Goal: Task Accomplishment & Management: Use online tool/utility

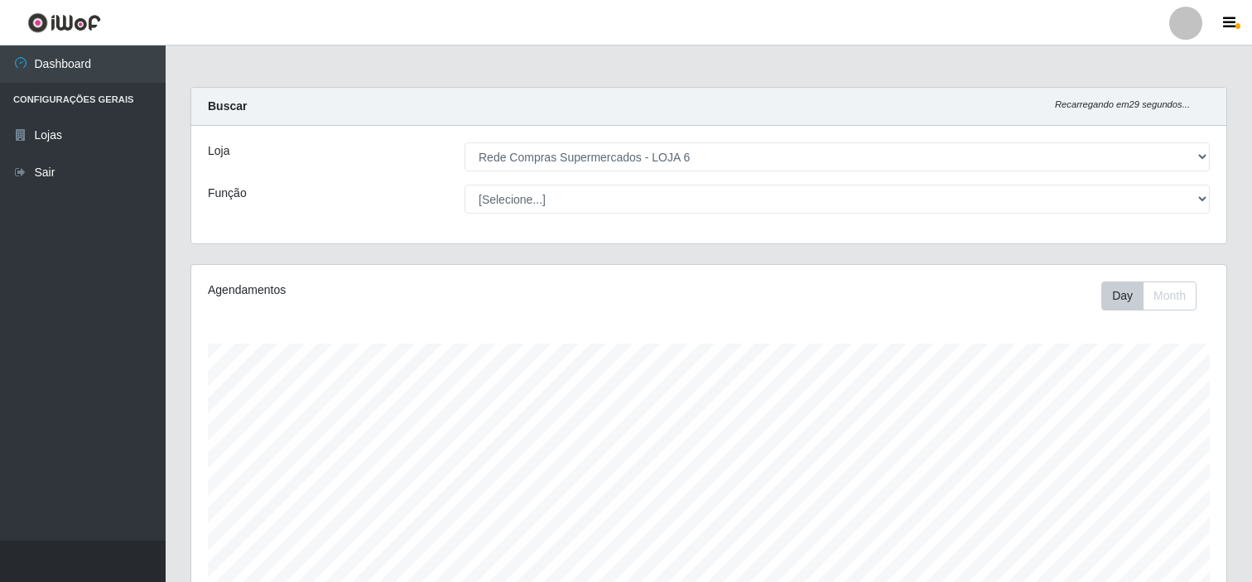
select select "398"
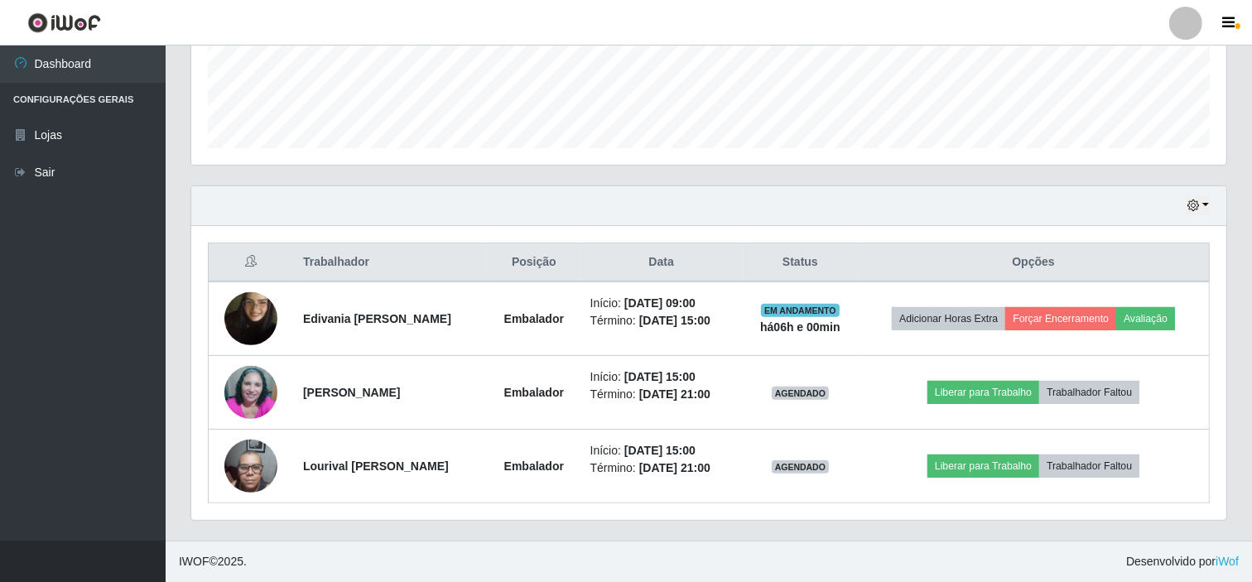
scroll to position [343, 1035]
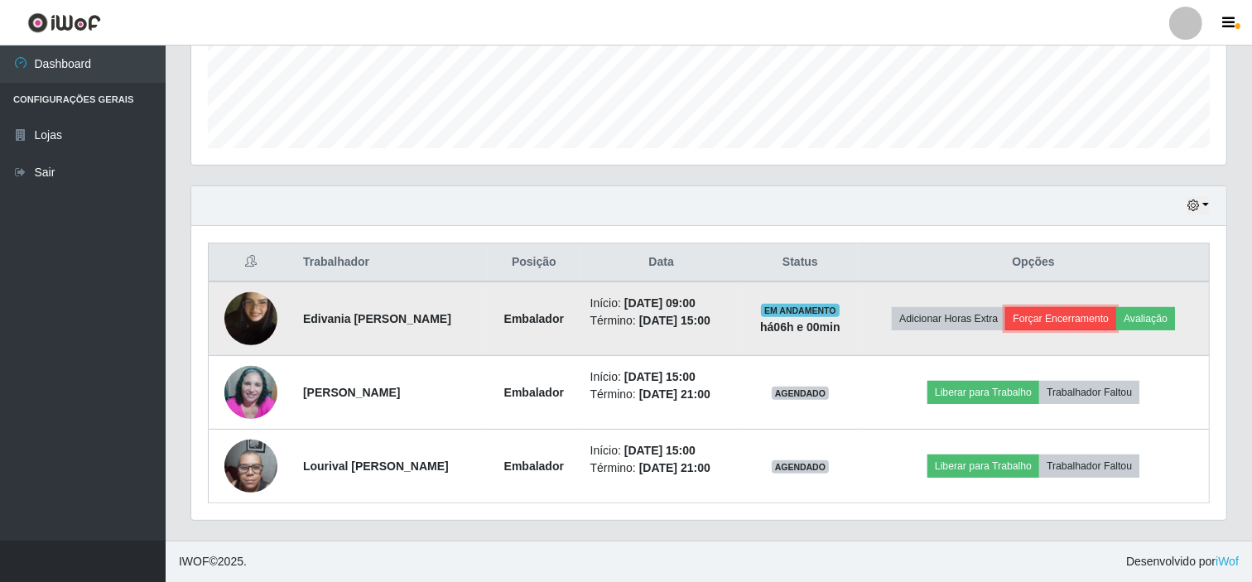
click at [1103, 325] on button "Forçar Encerramento" at bounding box center [1060, 318] width 111 height 23
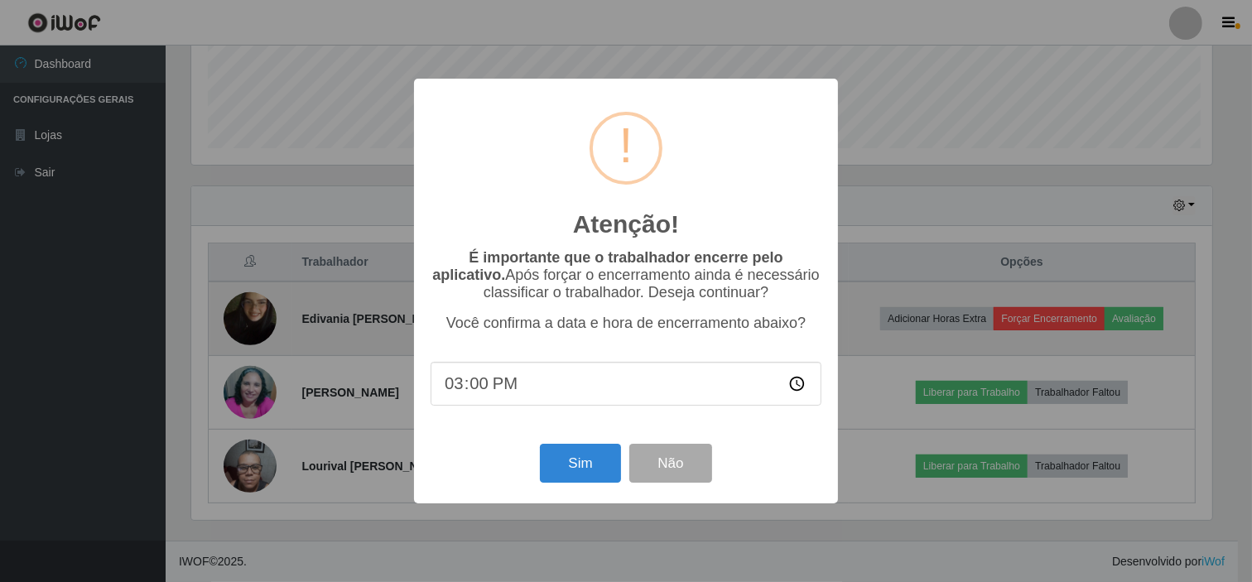
scroll to position [343, 1024]
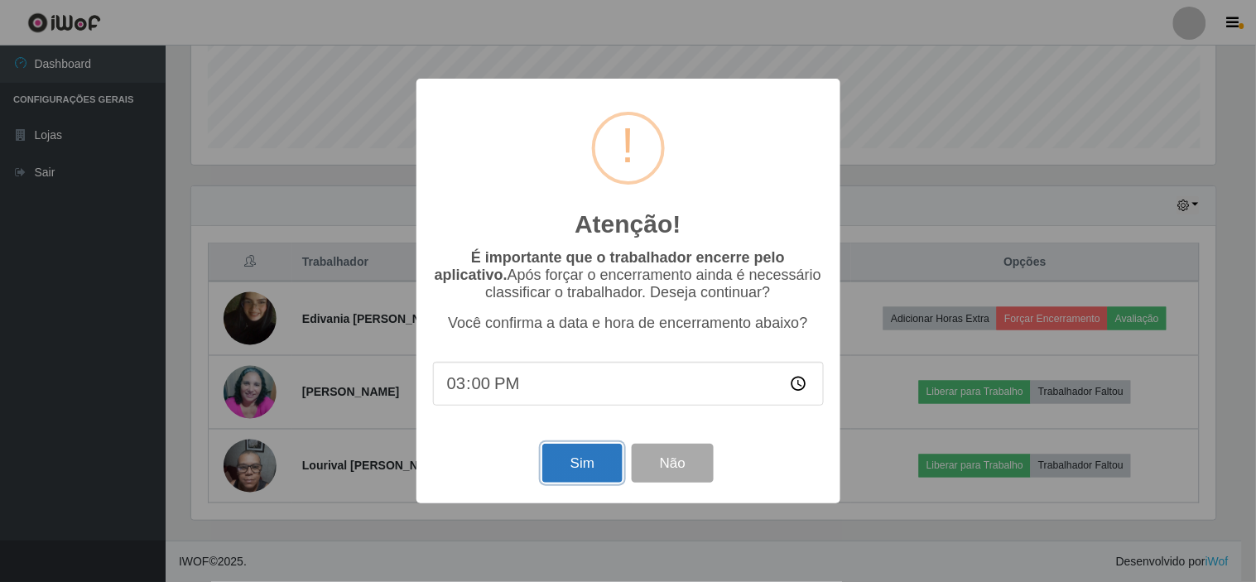
click at [553, 474] on button "Sim" at bounding box center [582, 463] width 80 height 39
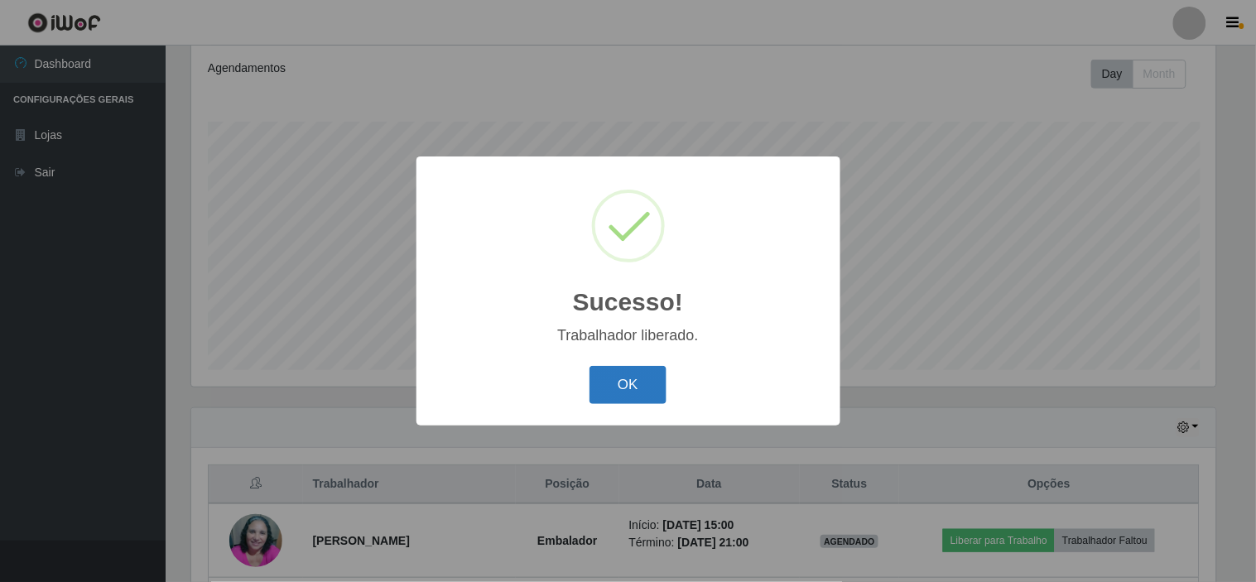
click at [628, 376] on button "OK" at bounding box center [628, 385] width 77 height 39
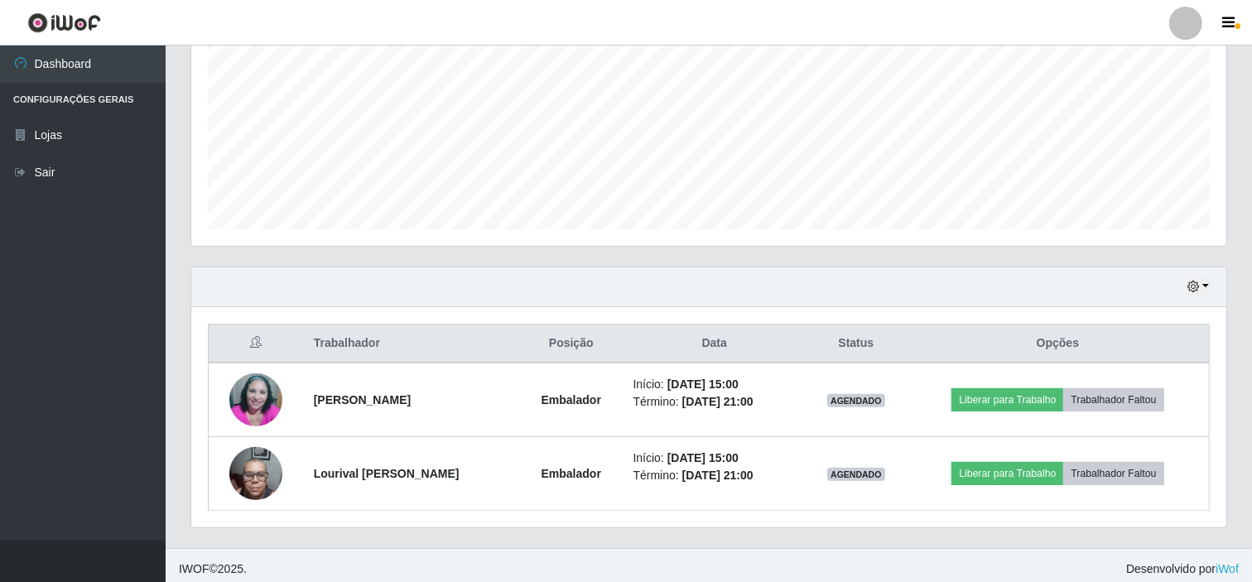
scroll to position [370, 0]
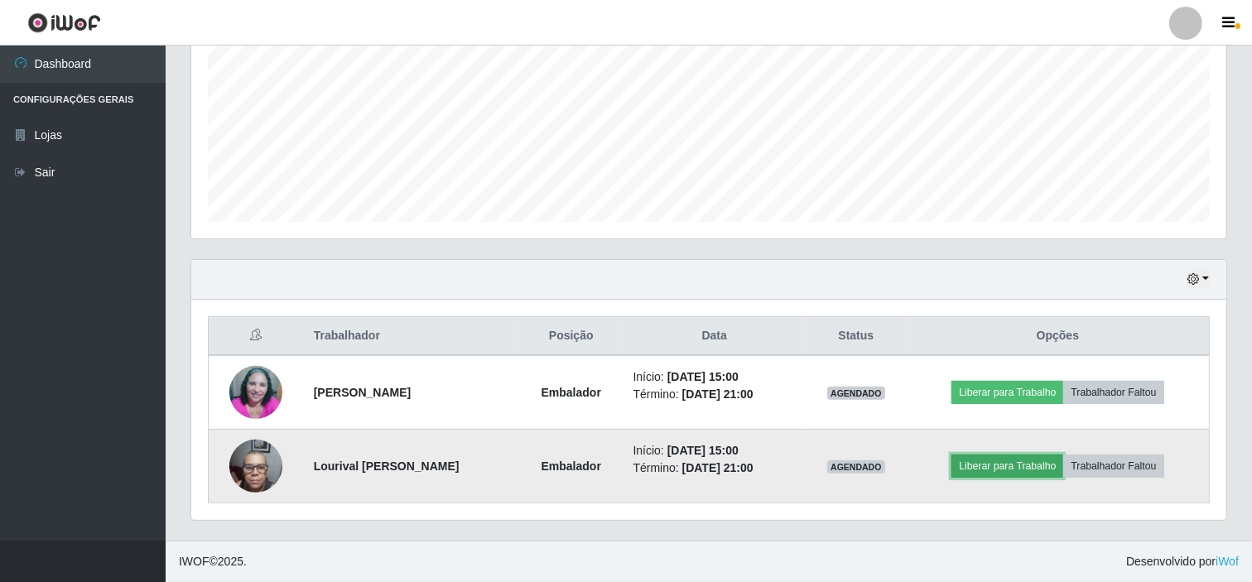
click at [1033, 469] on button "Liberar para Trabalho" at bounding box center [1007, 466] width 112 height 23
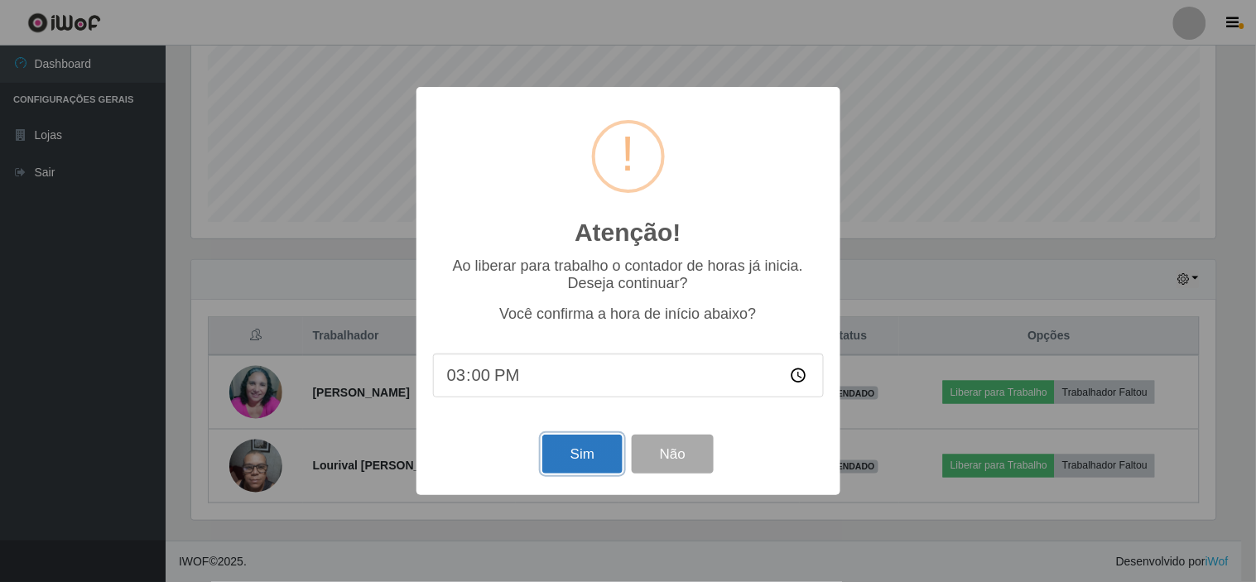
click at [564, 457] on button "Sim" at bounding box center [582, 454] width 80 height 39
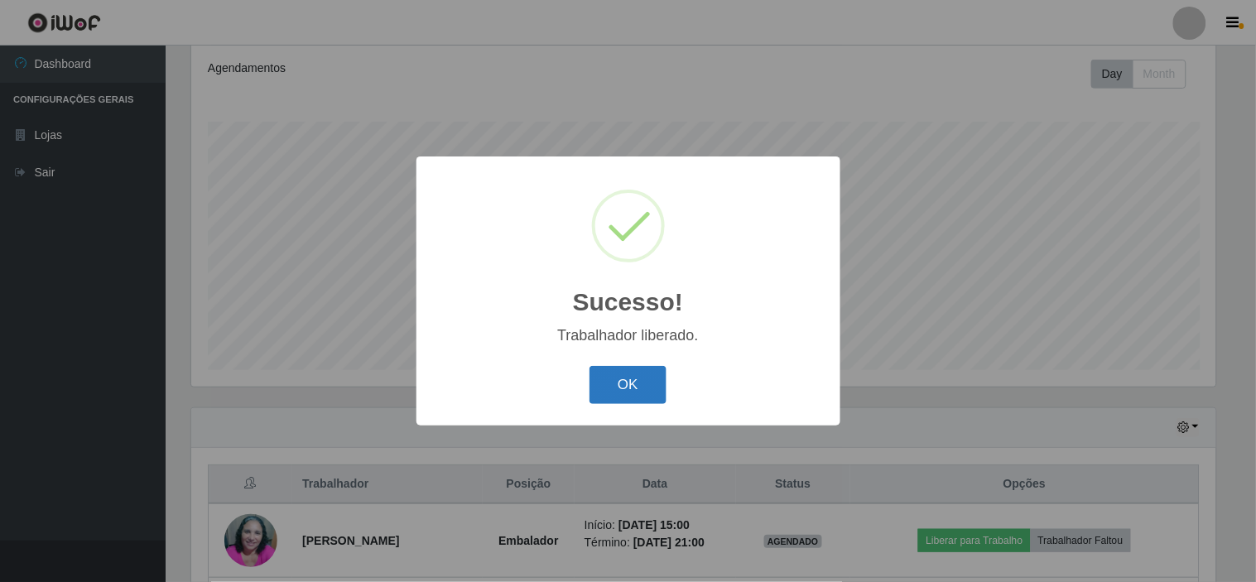
click at [632, 388] on button "OK" at bounding box center [628, 385] width 77 height 39
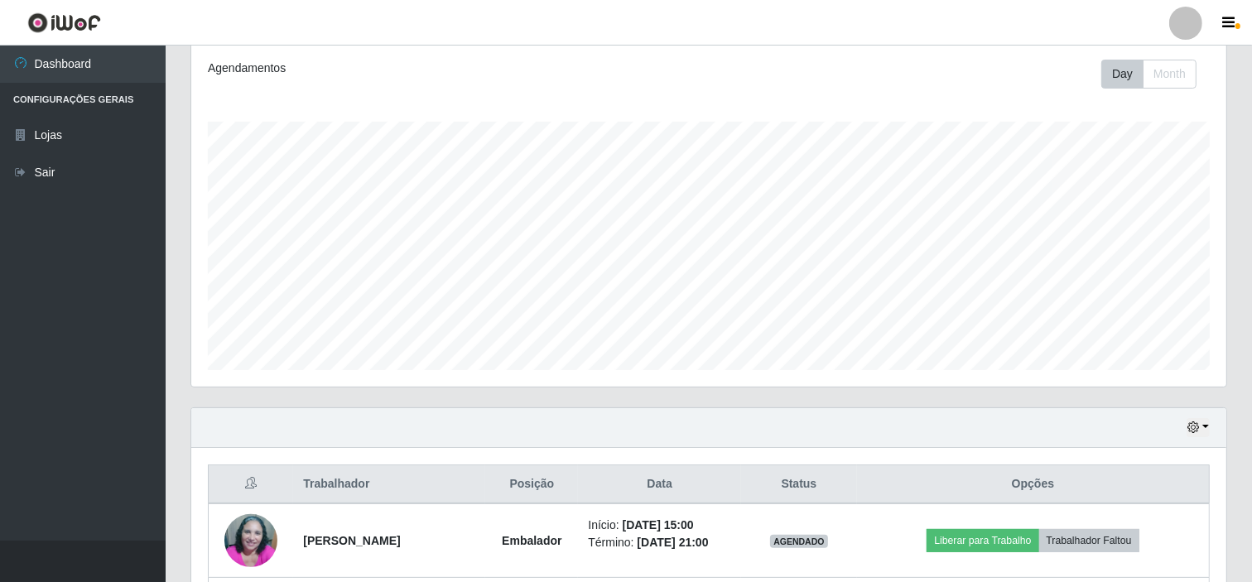
scroll to position [315, 0]
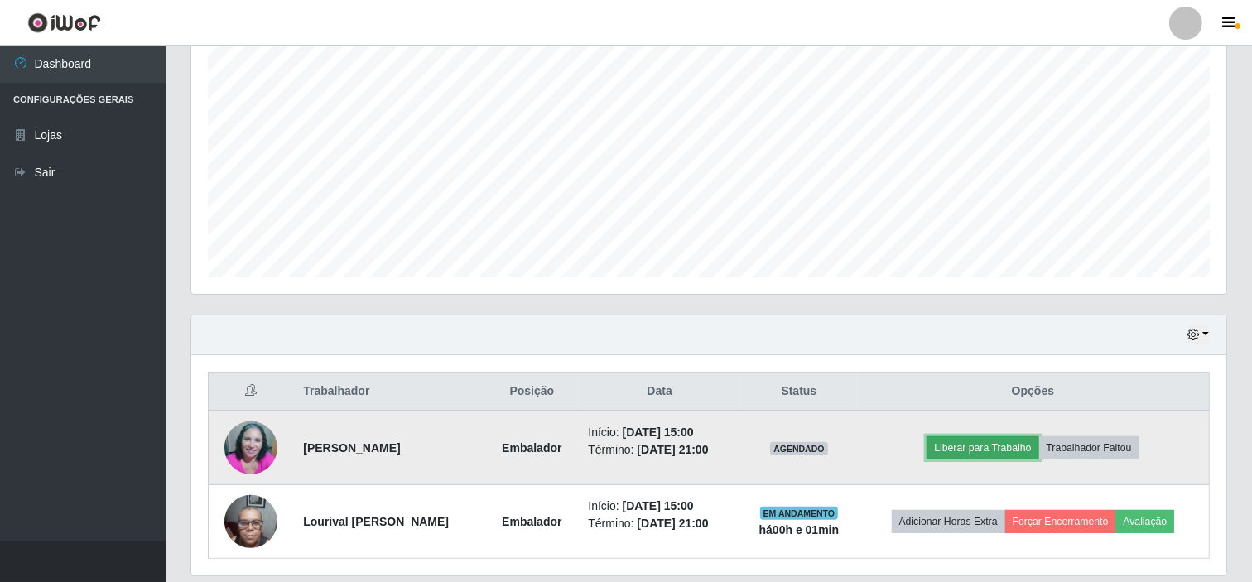
click at [994, 436] on button "Liberar para Trabalho" at bounding box center [983, 447] width 112 height 23
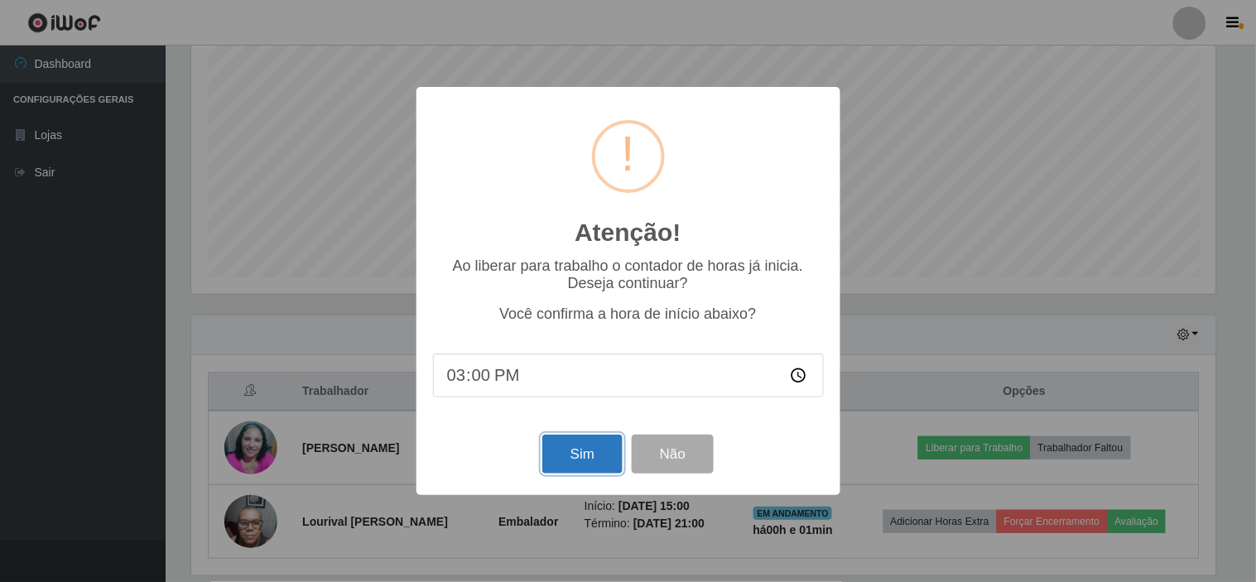
click at [590, 443] on button "Sim" at bounding box center [582, 454] width 80 height 39
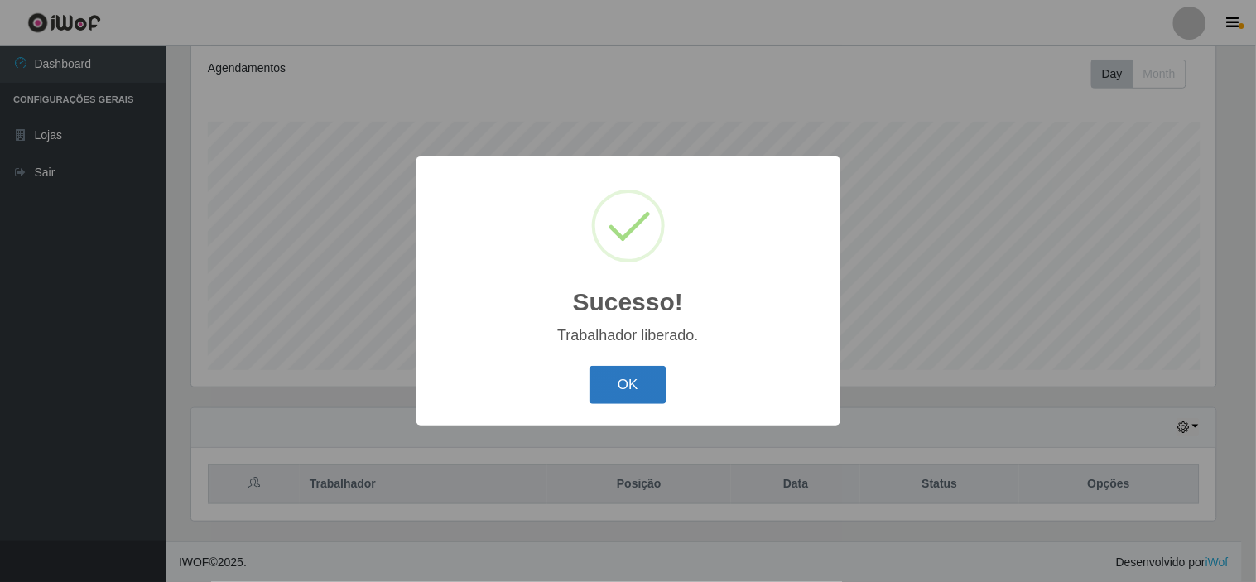
click at [641, 399] on button "OK" at bounding box center [628, 385] width 77 height 39
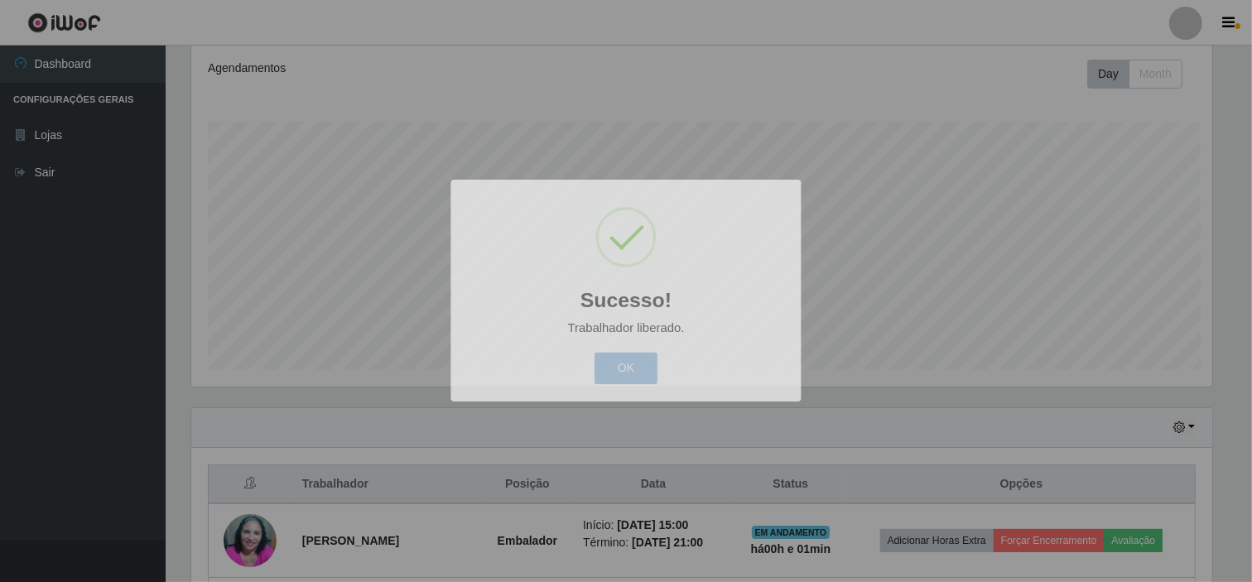
scroll to position [0, 0]
